Goal: Go to known website: Go to known website

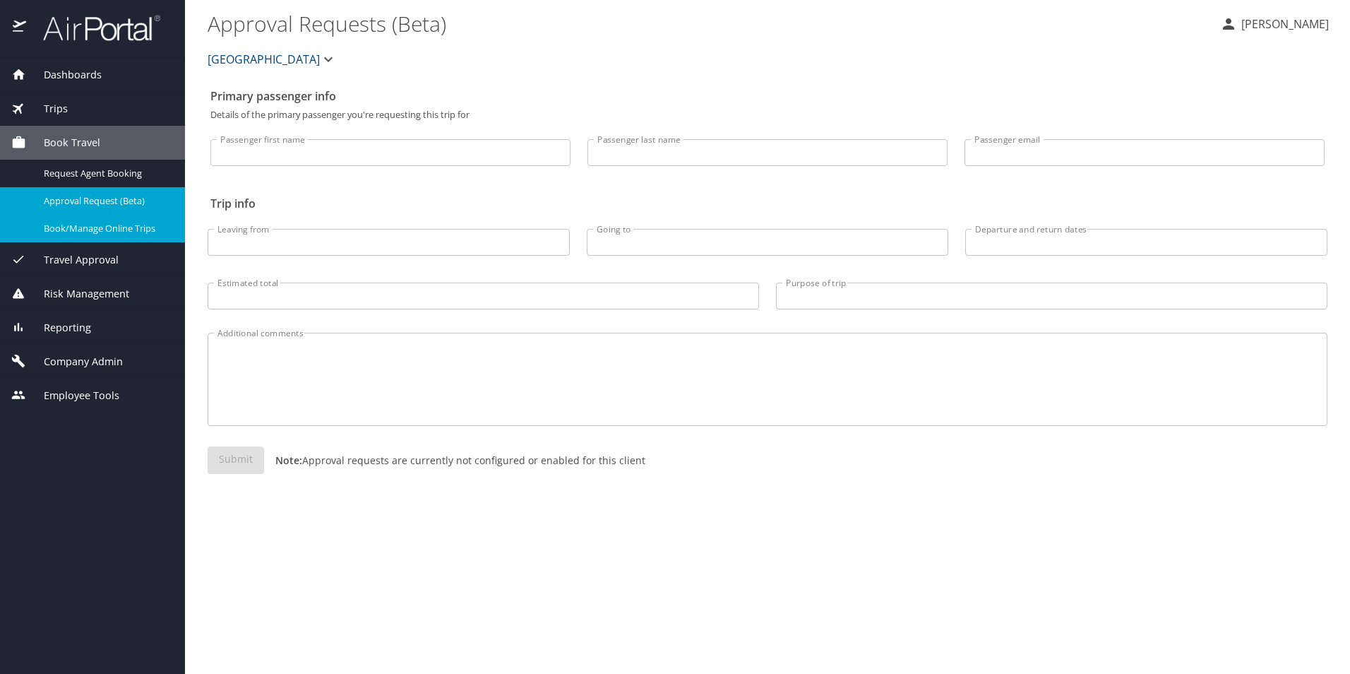
click at [118, 228] on span "Book/Manage Online Trips" at bounding box center [106, 228] width 124 height 13
